Goal: Transaction & Acquisition: Purchase product/service

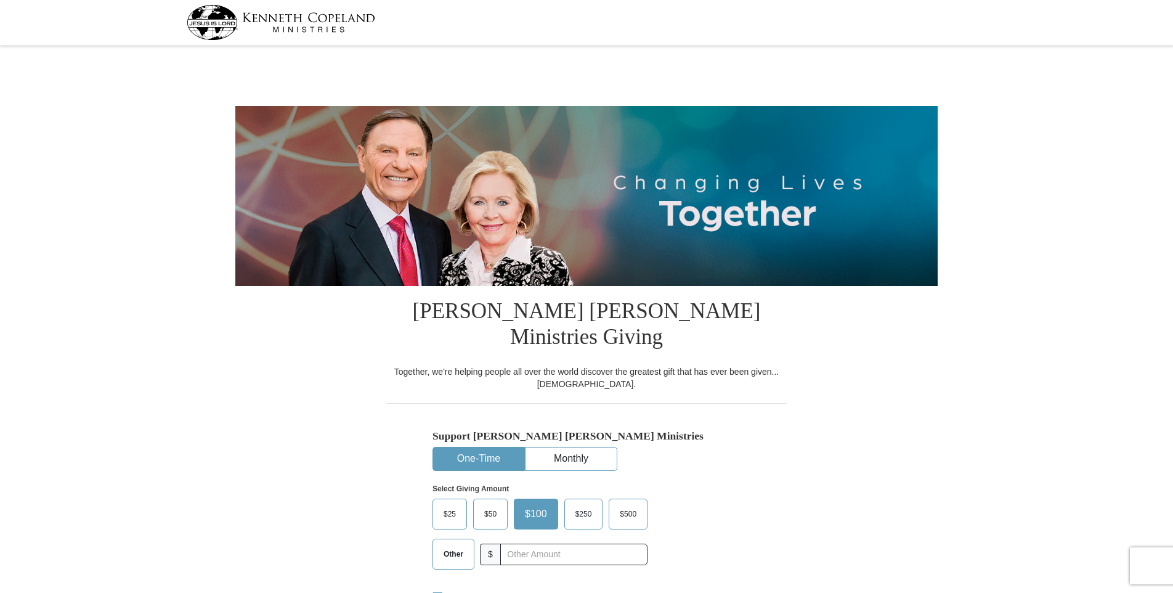
select select "OH"
click at [446, 544] on span "Other" at bounding box center [453, 553] width 32 height 18
click at [0, 0] on input "Other" at bounding box center [0, 0] width 0 height 0
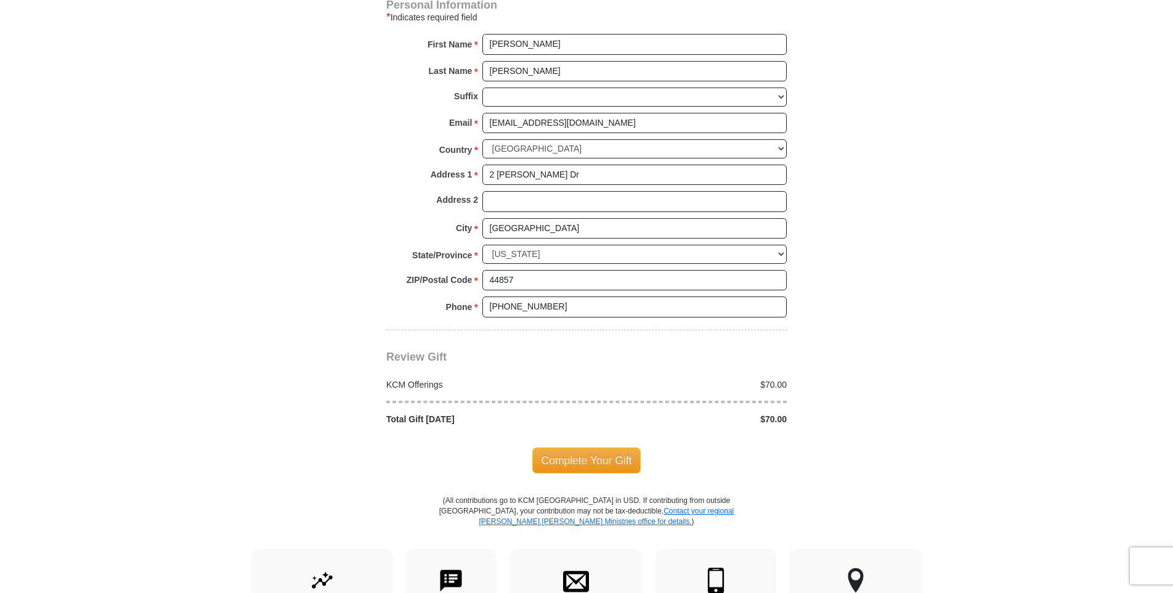
scroll to position [862, 0]
type input "70"
click at [586, 446] on span "Complete Your Gift" at bounding box center [586, 459] width 109 height 26
